Goal: Task Accomplishment & Management: Complete application form

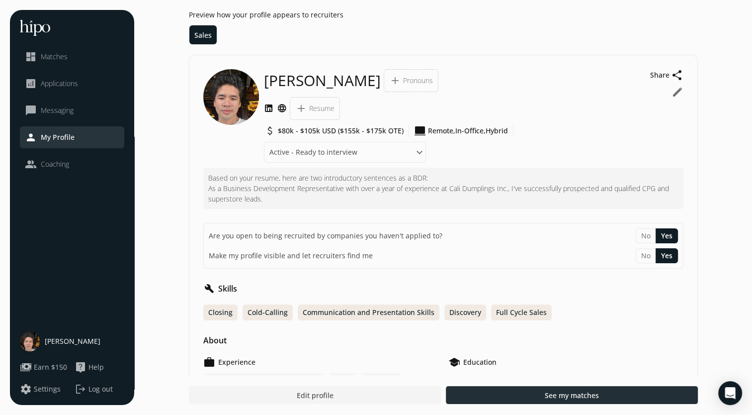
click at [482, 392] on div at bounding box center [572, 395] width 252 height 18
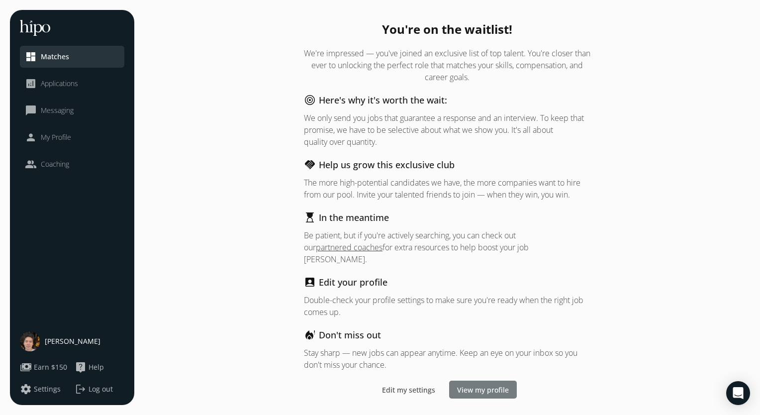
click at [475, 386] on span "View my profile" at bounding box center [483, 389] width 52 height 10
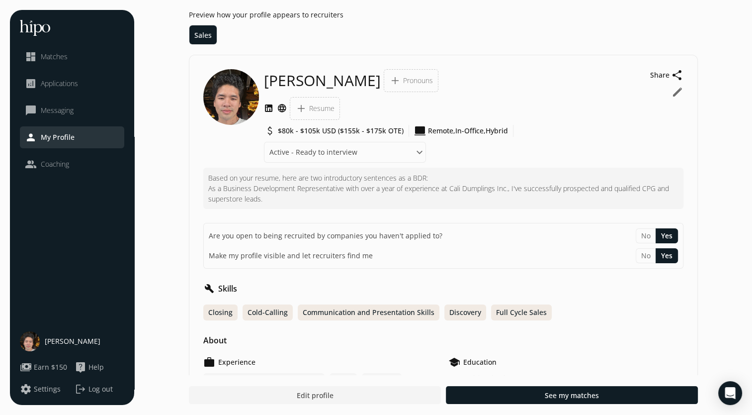
click at [301, 109] on span "add" at bounding box center [301, 108] width 12 height 12
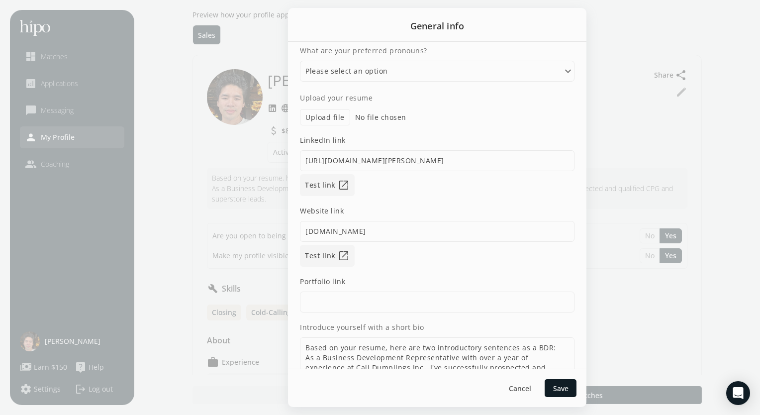
click at [326, 120] on label "Upload file" at bounding box center [325, 117] width 50 height 16
type input "C:\fakepath\best.bdr.michaelta.resume.pdf"
click at [560, 381] on div at bounding box center [560, 388] width 32 height 18
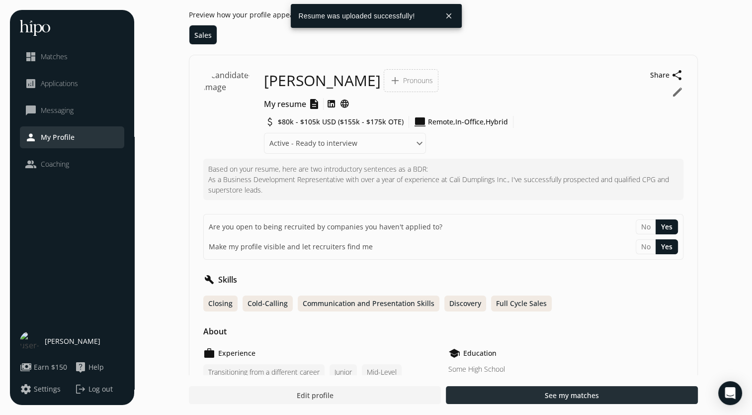
click at [487, 387] on div at bounding box center [572, 395] width 252 height 18
